Goal: Check status

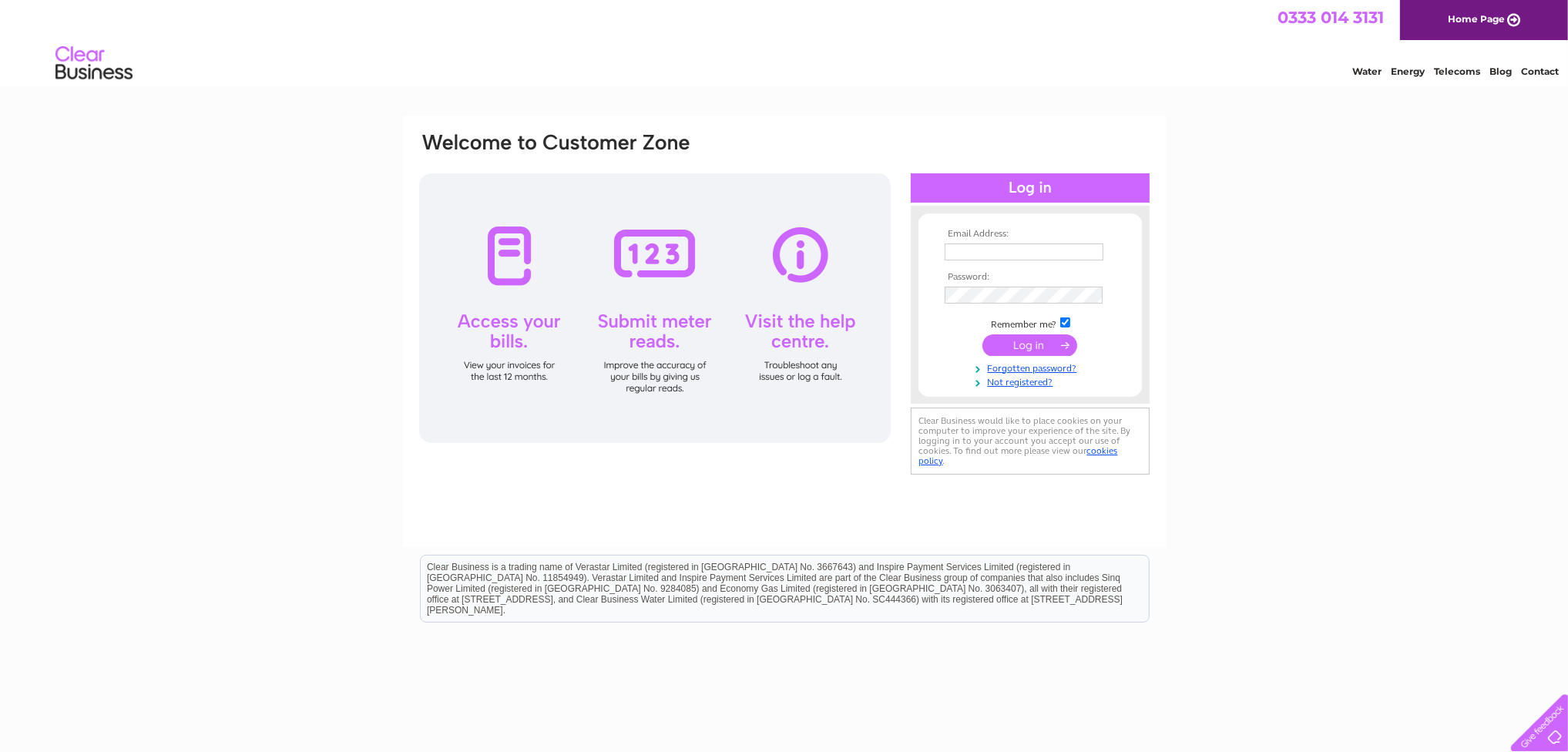
click at [990, 251] on input "text" at bounding box center [1024, 252] width 158 height 17
type input "[PERSON_NAME][EMAIL_ADDRESS][DOMAIN_NAME]"
click at [982, 334] on input "submit" at bounding box center [1029, 344] width 94 height 22
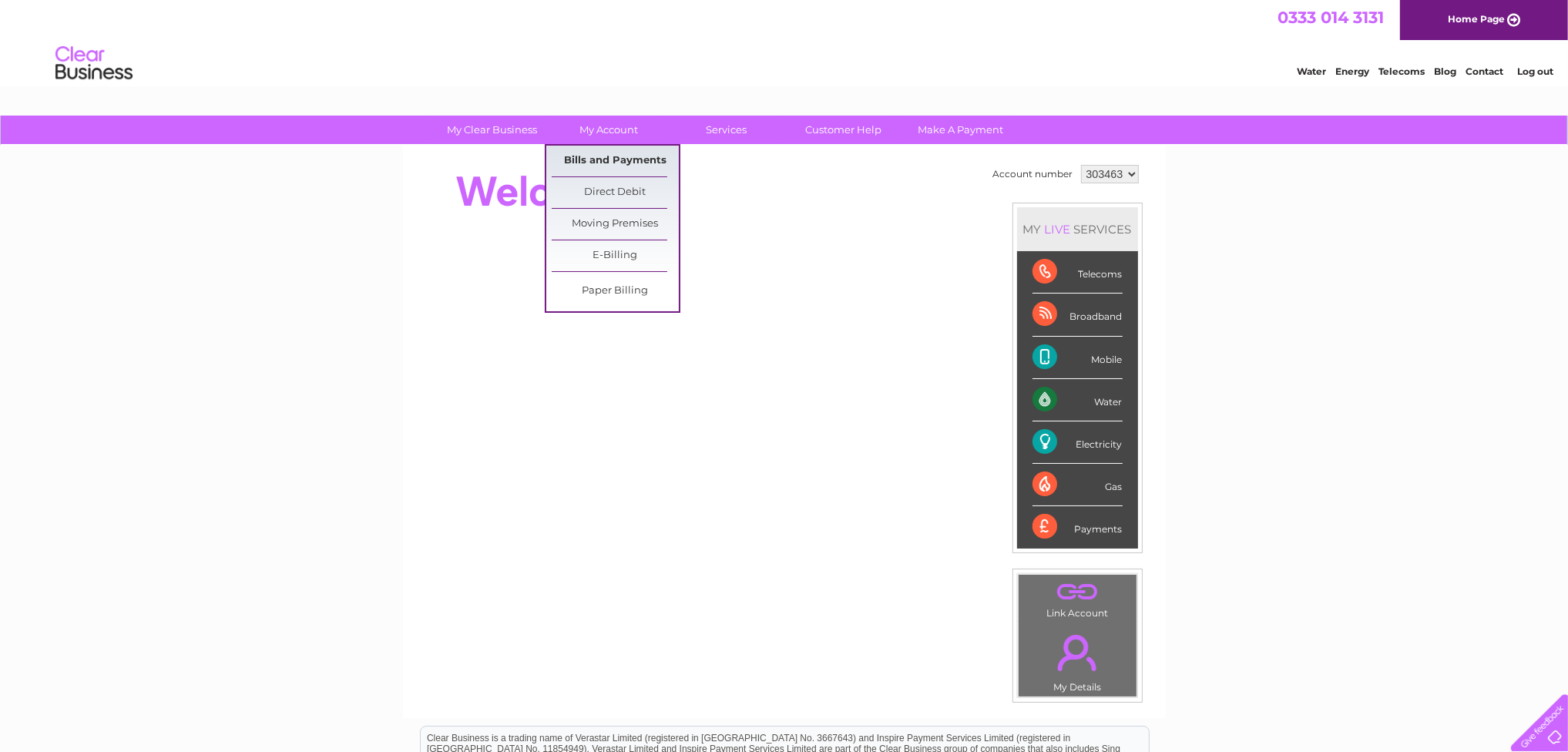
click at [616, 154] on link "Bills and Payments" at bounding box center [615, 160] width 127 height 31
click at [616, 158] on link "Bills and Payments" at bounding box center [615, 160] width 127 height 31
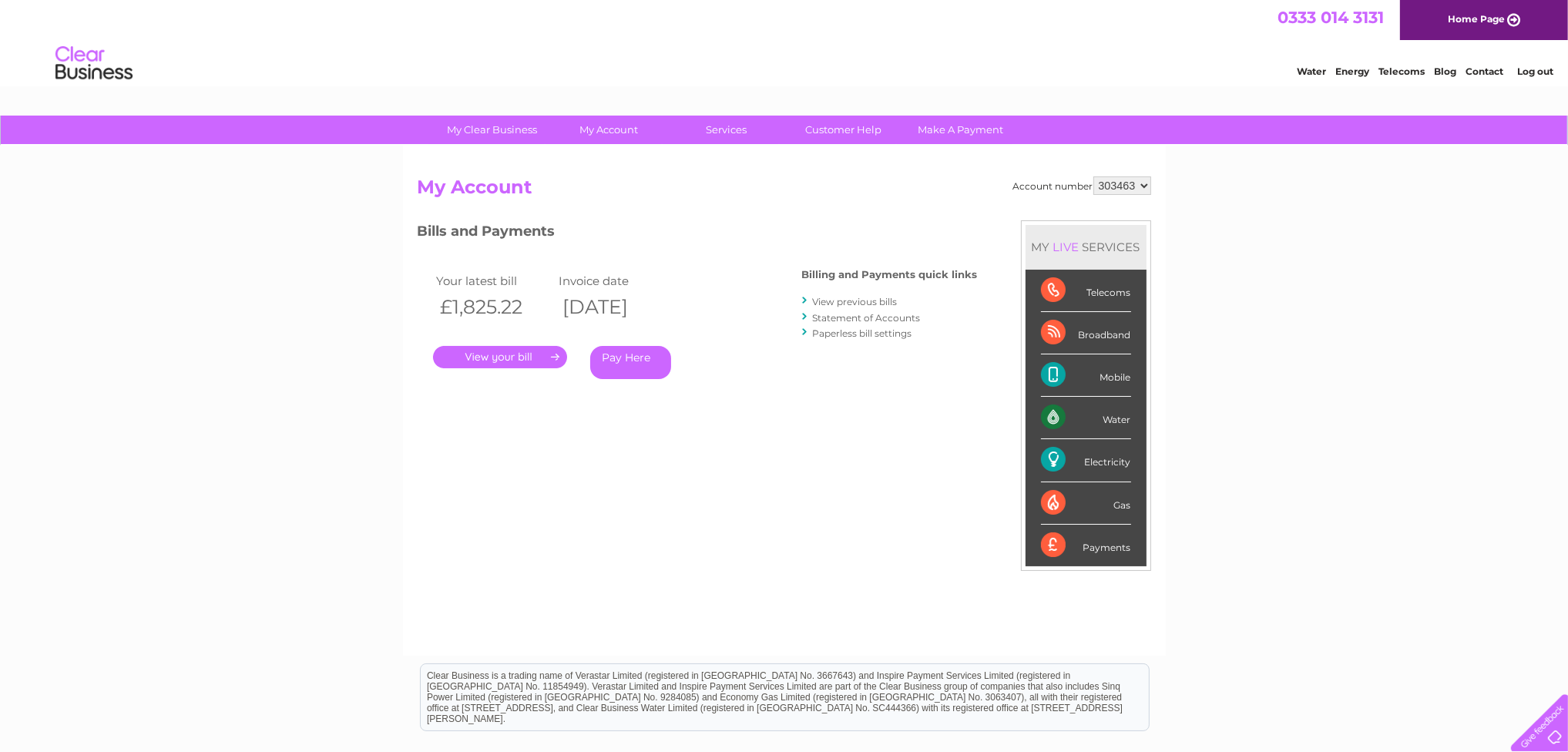
click at [523, 356] on link "." at bounding box center [500, 358] width 134 height 23
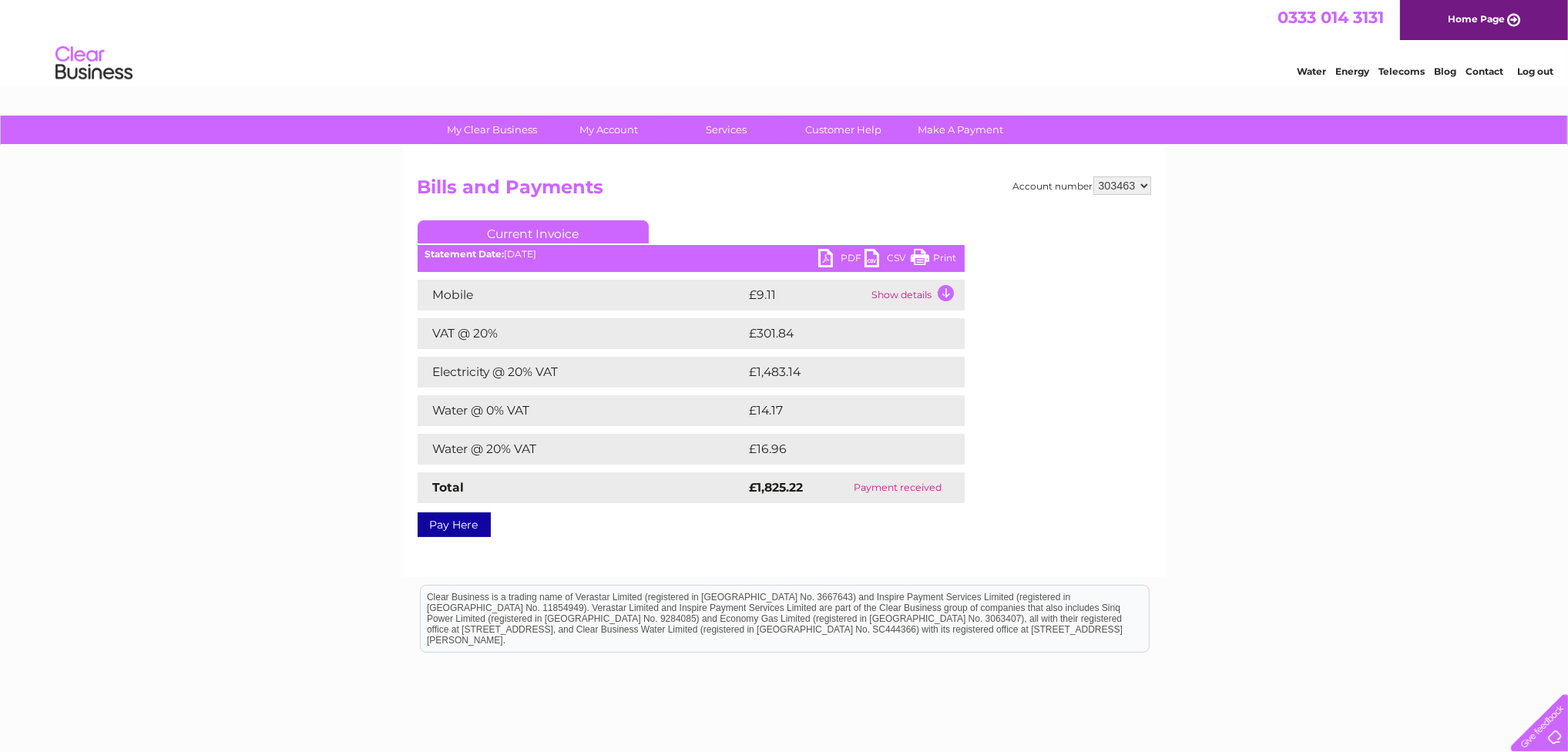
click at [841, 254] on link "PDF" at bounding box center [841, 260] width 46 height 23
